Goal: Task Accomplishment & Management: Manage account settings

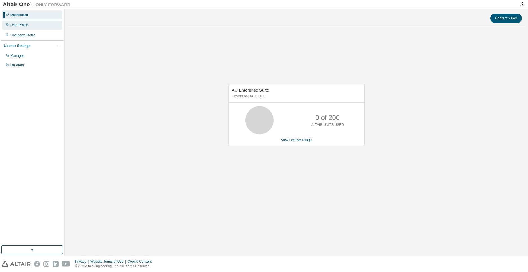
click at [25, 29] on div "User Profile" at bounding box center [32, 25] width 60 height 9
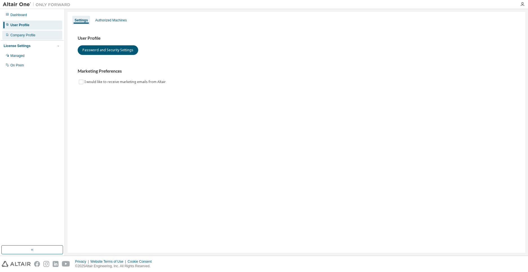
click at [30, 35] on div "Company Profile" at bounding box center [22, 35] width 25 height 5
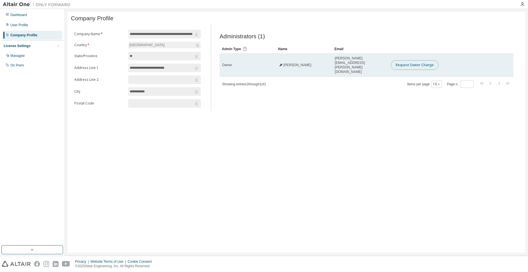
click at [401, 64] on button "Request Owner Change" at bounding box center [415, 65] width 48 height 10
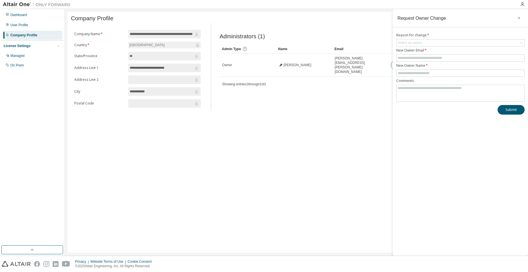
click at [520, 17] on icon "button" at bounding box center [519, 18] width 4 height 5
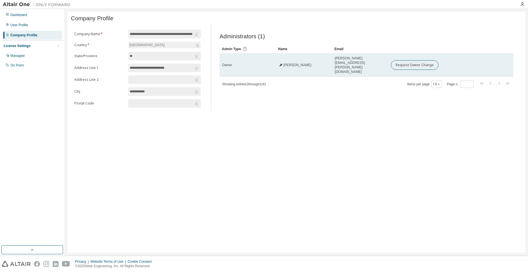
click at [346, 65] on span "[PERSON_NAME][EMAIL_ADDRESS][PERSON_NAME][DOMAIN_NAME]" at bounding box center [360, 65] width 51 height 18
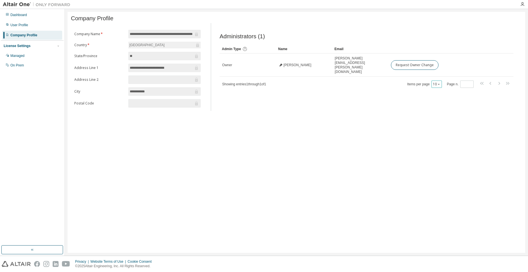
click at [436, 82] on button "10" at bounding box center [437, 84] width 8 height 5
click at [438, 82] on button "10" at bounding box center [437, 84] width 8 height 5
click at [28, 60] on div "Managed" at bounding box center [32, 55] width 60 height 9
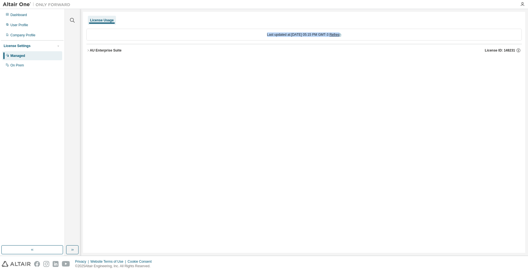
drag, startPoint x: 260, startPoint y: 36, endPoint x: 345, endPoint y: 34, distance: 85.6
click at [345, 34] on div "Last updated at: [DATE] 05:15 PM GMT-3 Refresh" at bounding box center [303, 35] width 435 height 12
click at [340, 62] on div "License Usage Last updated at: [DATE] 05:15 PM GMT-3 Refresh AU Enterprise Suit…" at bounding box center [304, 132] width 442 height 241
click at [28, 65] on div "On Prem" at bounding box center [32, 65] width 60 height 9
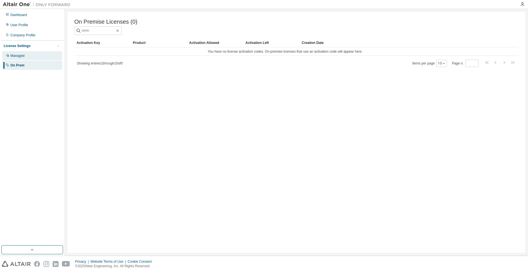
click at [35, 52] on div "Managed" at bounding box center [32, 55] width 60 height 9
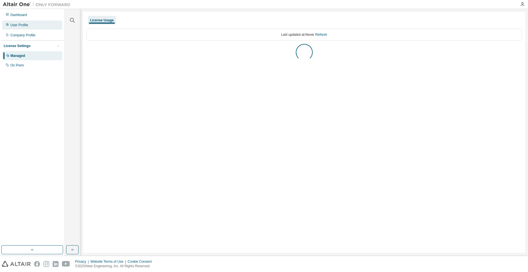
click at [33, 27] on div "User Profile" at bounding box center [32, 25] width 60 height 9
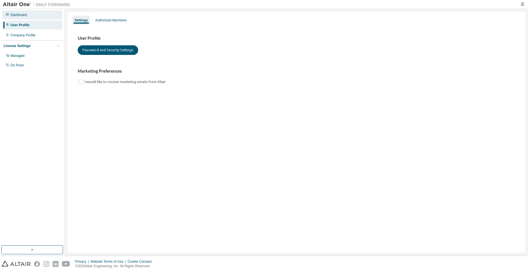
click at [34, 15] on div "Dashboard" at bounding box center [32, 14] width 60 height 9
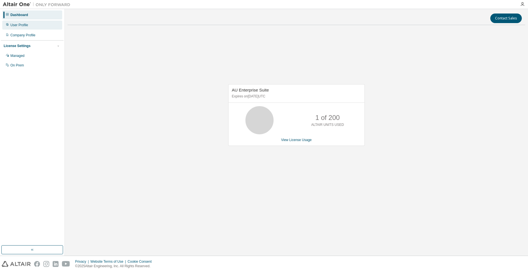
click at [30, 22] on div "User Profile" at bounding box center [32, 25] width 60 height 9
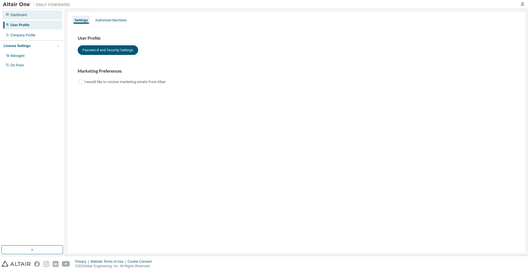
click at [29, 19] on div "Dashboard" at bounding box center [32, 14] width 60 height 9
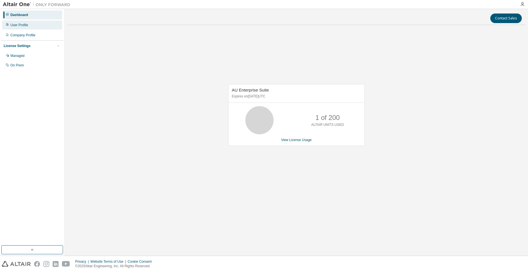
click at [28, 28] on div "User Profile" at bounding box center [32, 25] width 60 height 9
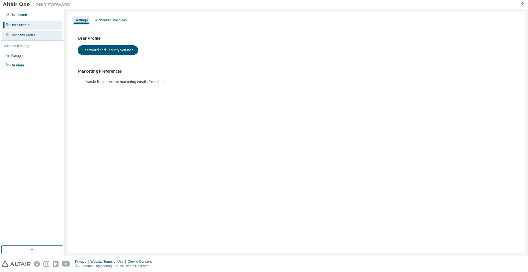
click at [29, 34] on div "Company Profile" at bounding box center [22, 35] width 25 height 5
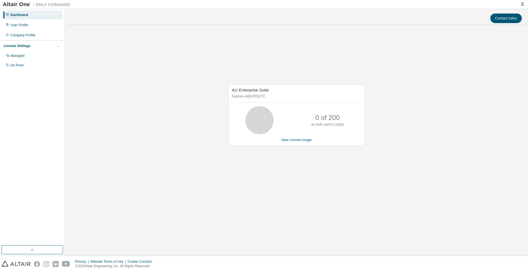
click at [44, 30] on div "Dashboard User Profile Company Profile License Settings Managed On Prem" at bounding box center [32, 40] width 63 height 61
click at [48, 29] on div "User Profile" at bounding box center [32, 25] width 60 height 9
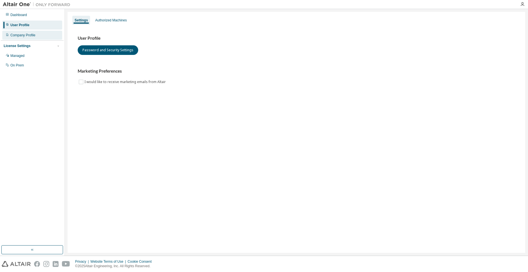
click at [49, 35] on div "Company Profile" at bounding box center [32, 35] width 60 height 9
